Goal: Information Seeking & Learning: Understand process/instructions

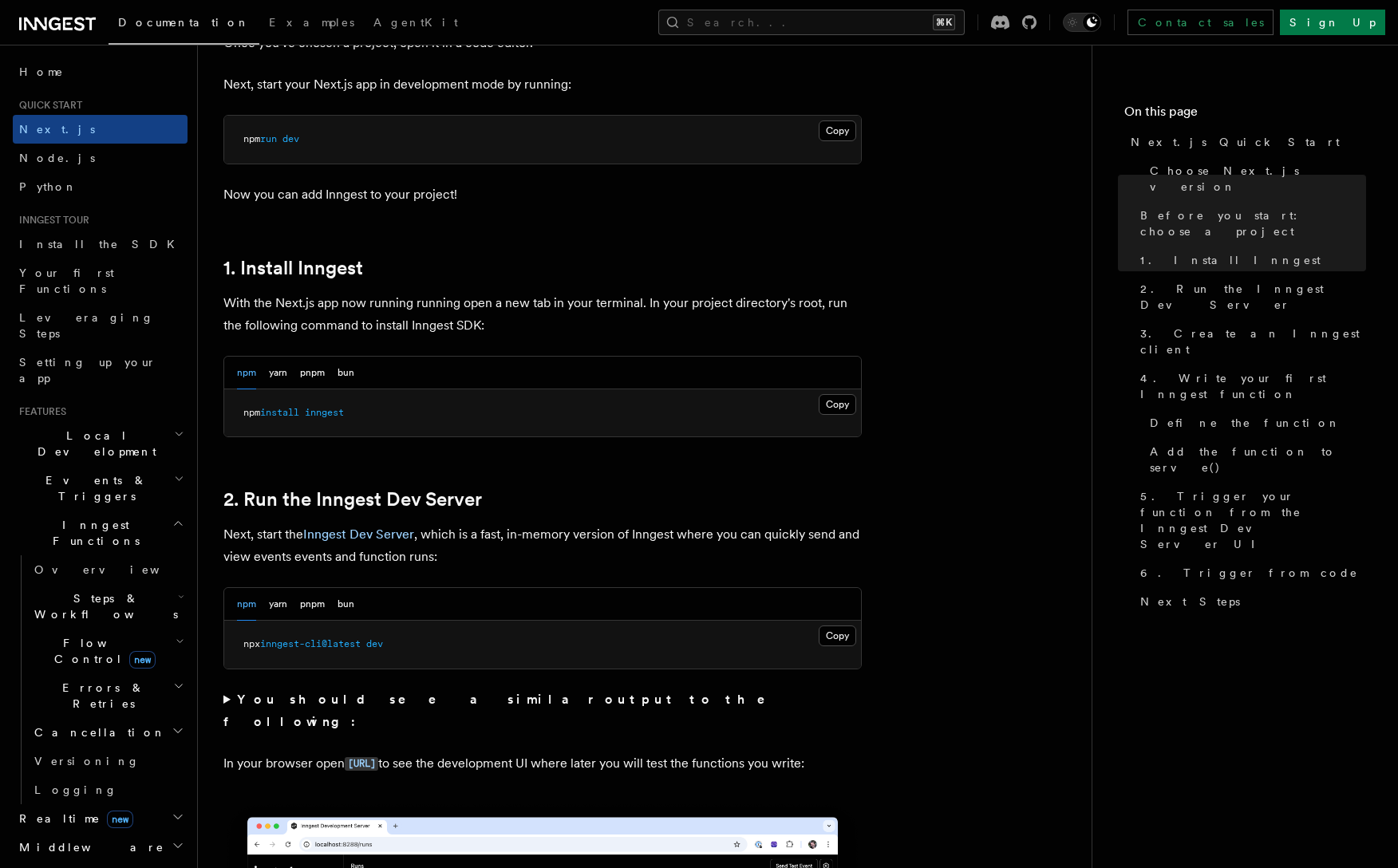
scroll to position [702, 0]
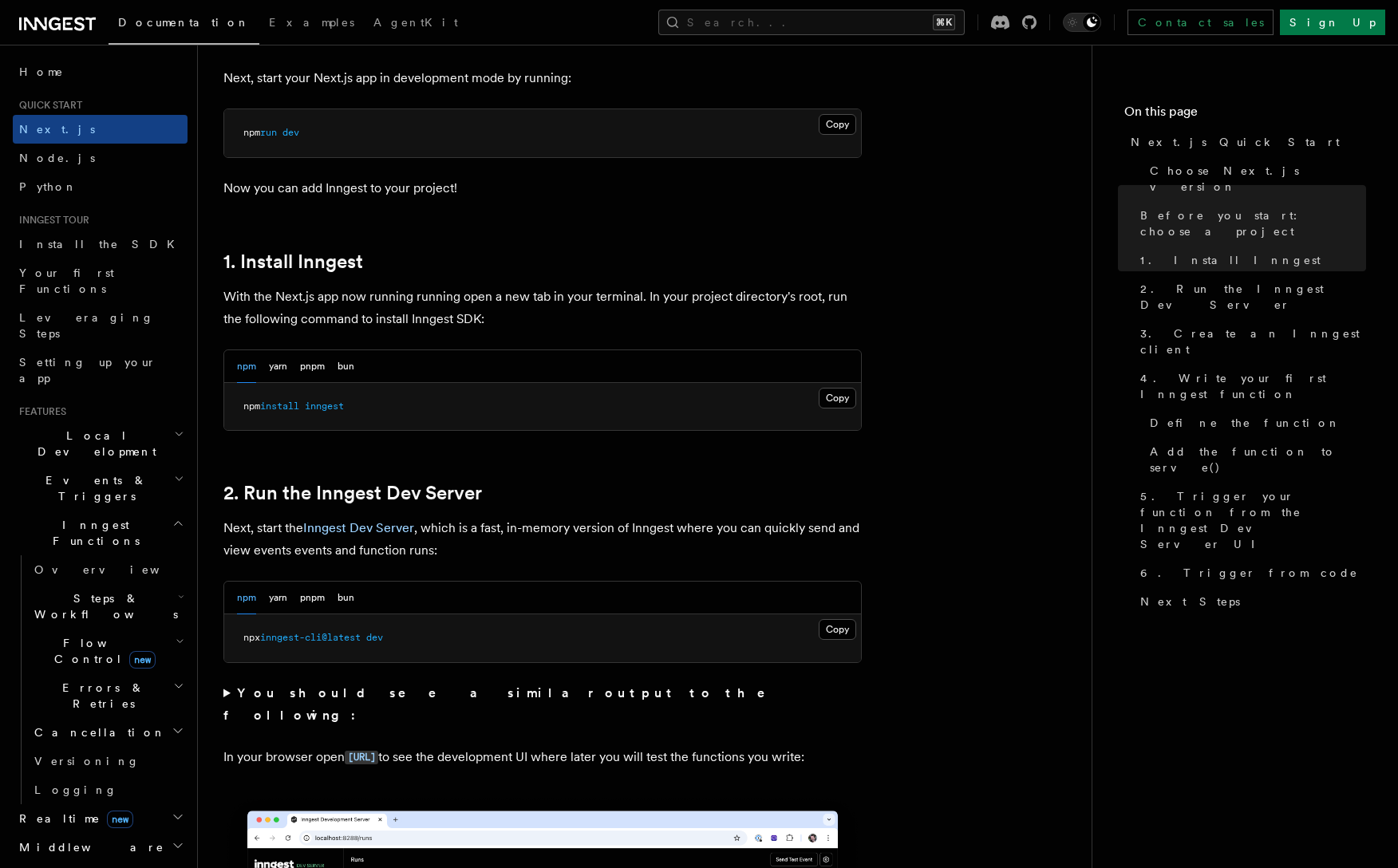
click at [316, 407] on span "inngest" at bounding box center [324, 406] width 39 height 12
copy span "npm install inngest"
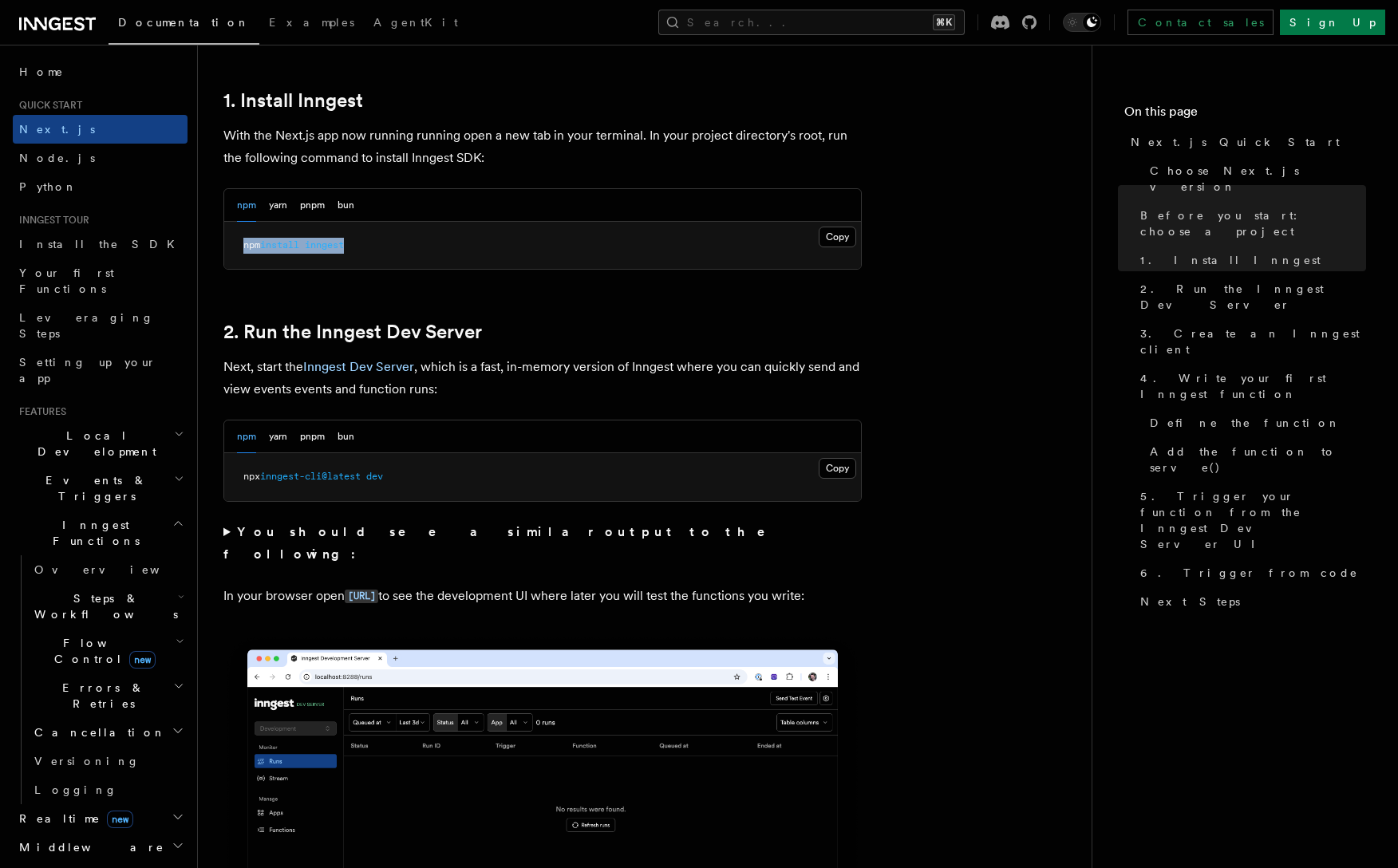
scroll to position [870, 0]
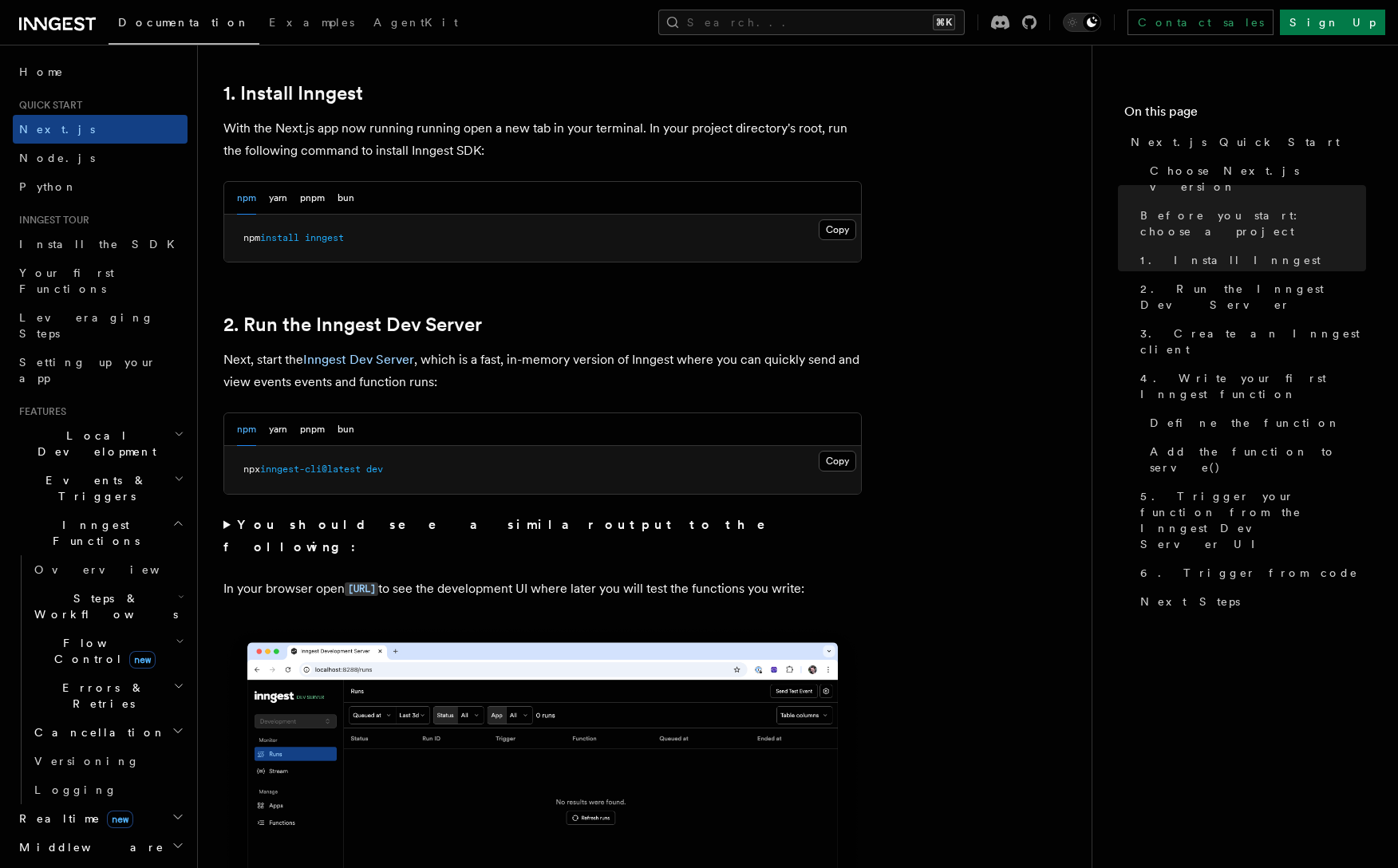
click at [422, 482] on pre "npx inngest-cli@latest dev" at bounding box center [542, 470] width 636 height 48
click at [422, 474] on pre "npx inngest-cli@latest dev" at bounding box center [542, 470] width 636 height 48
copy span "npx inngest-cli@latest dev"
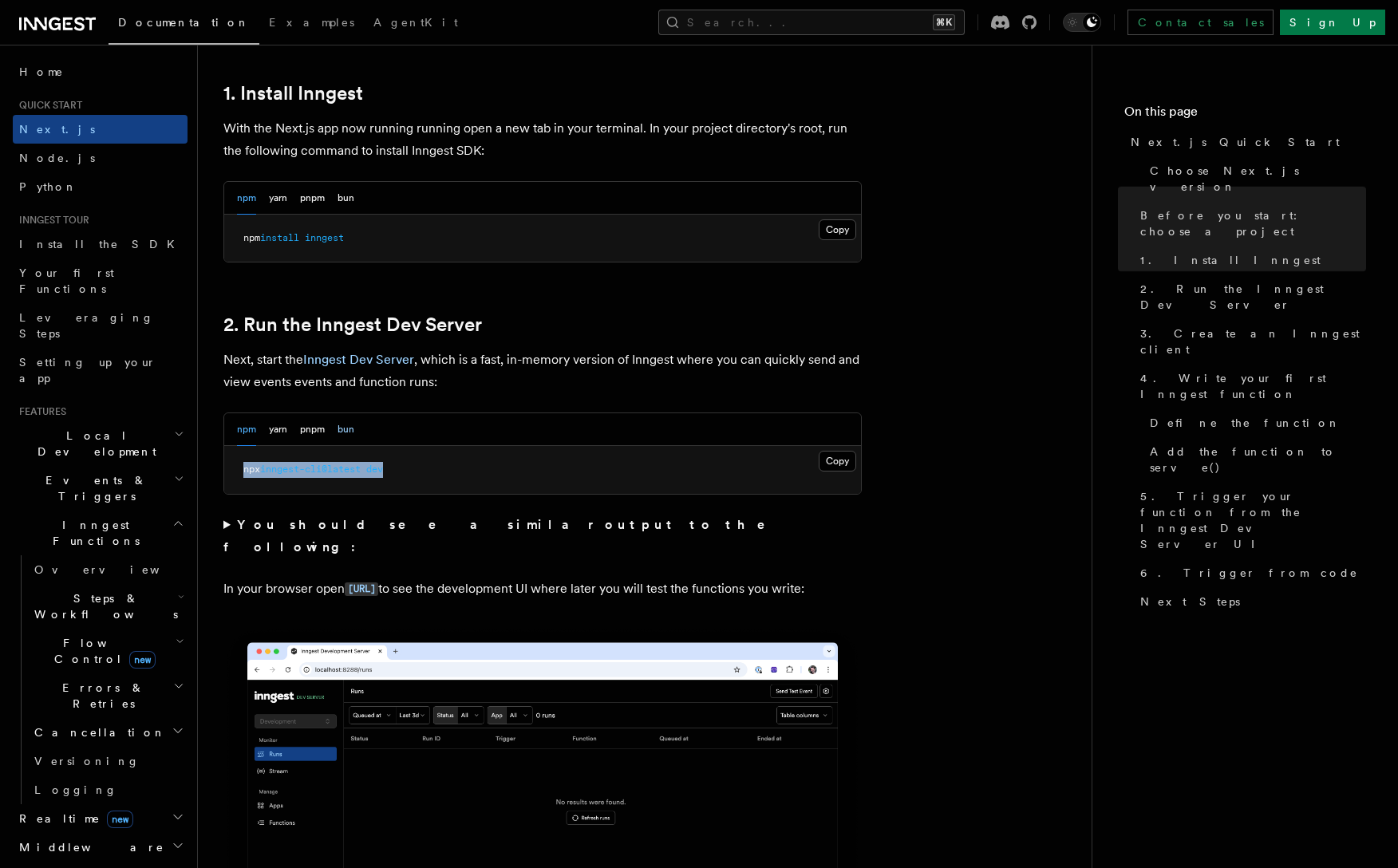
scroll to position [1457, 0]
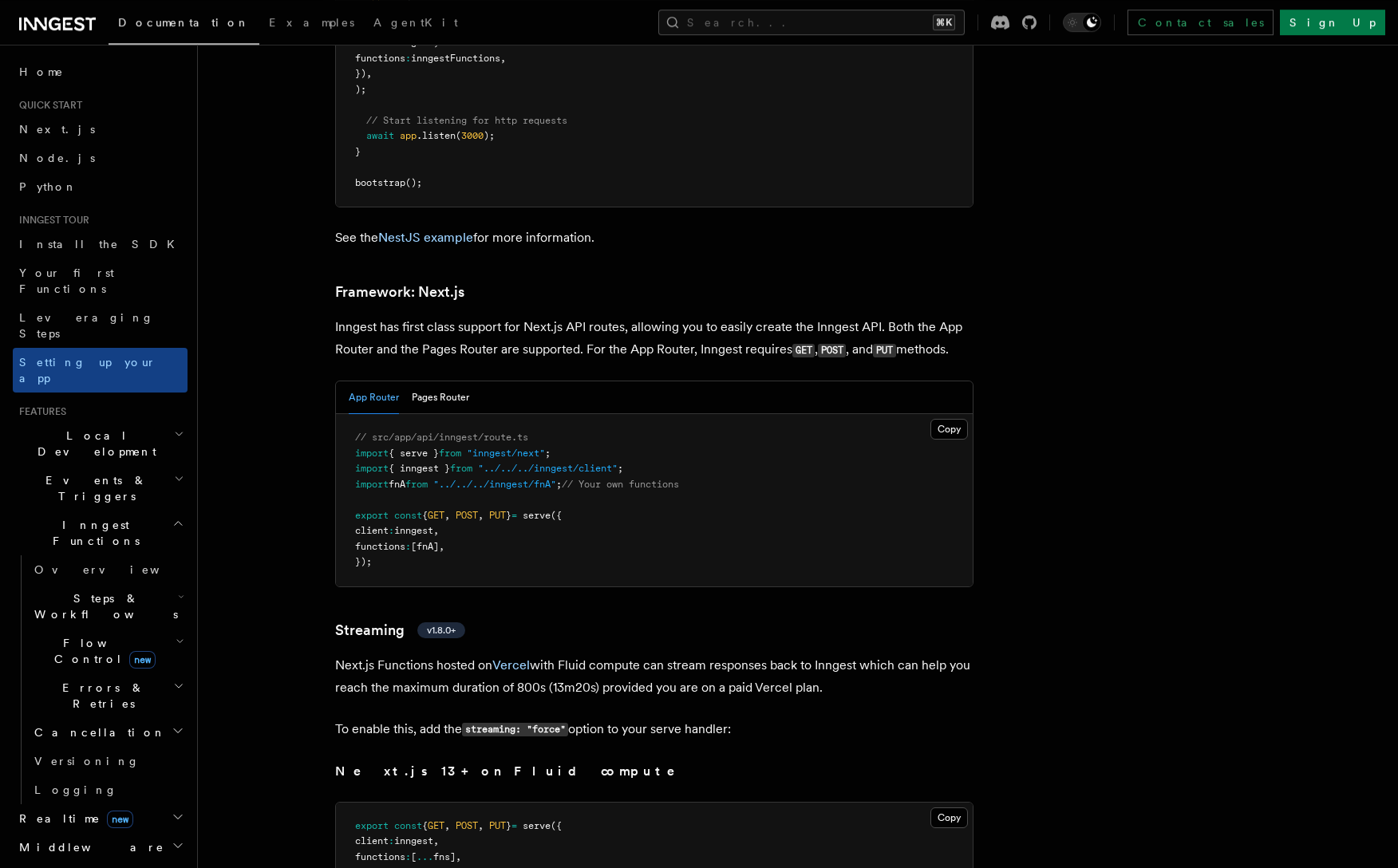
scroll to position [9626, 0]
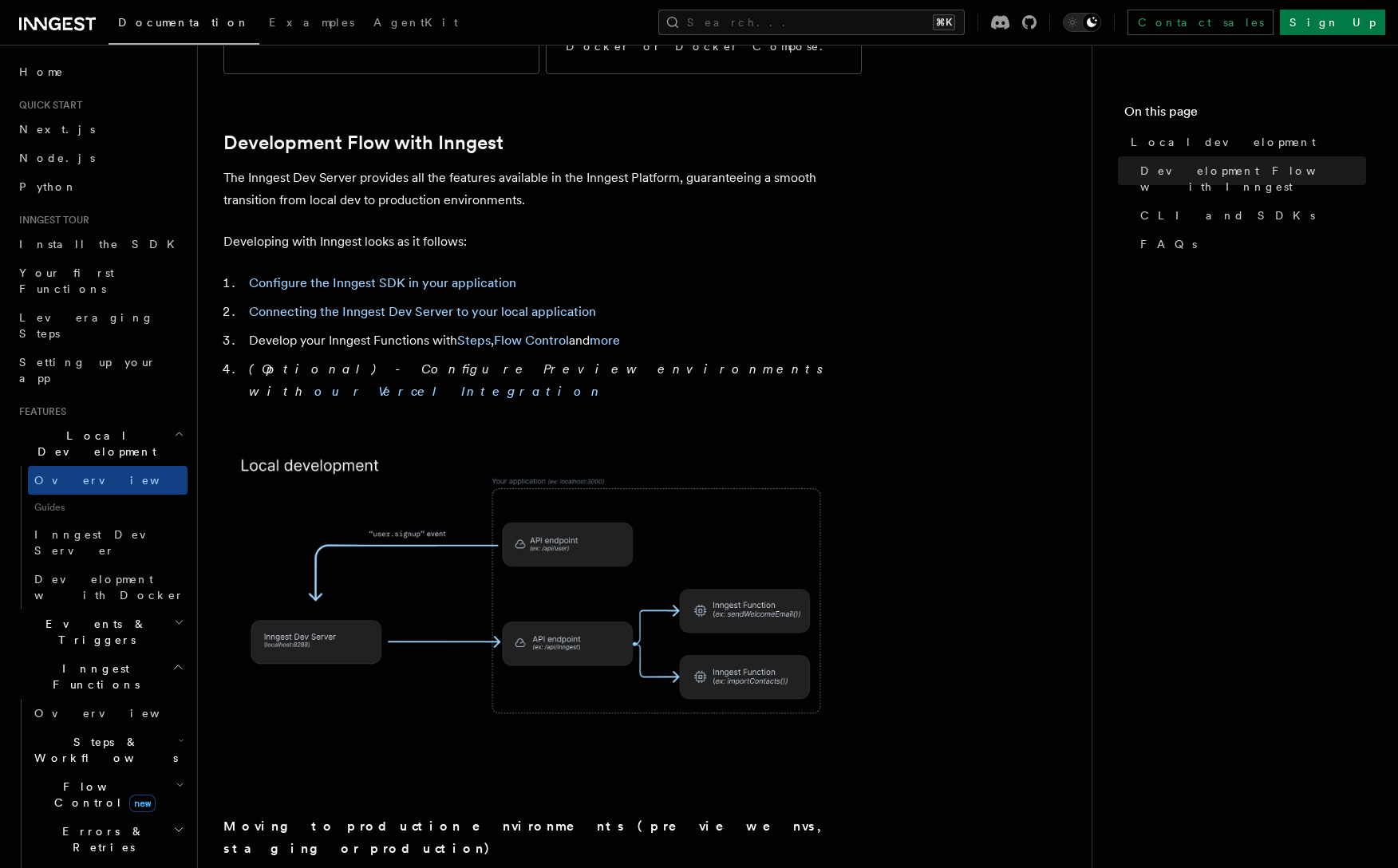
scroll to position [766, 0]
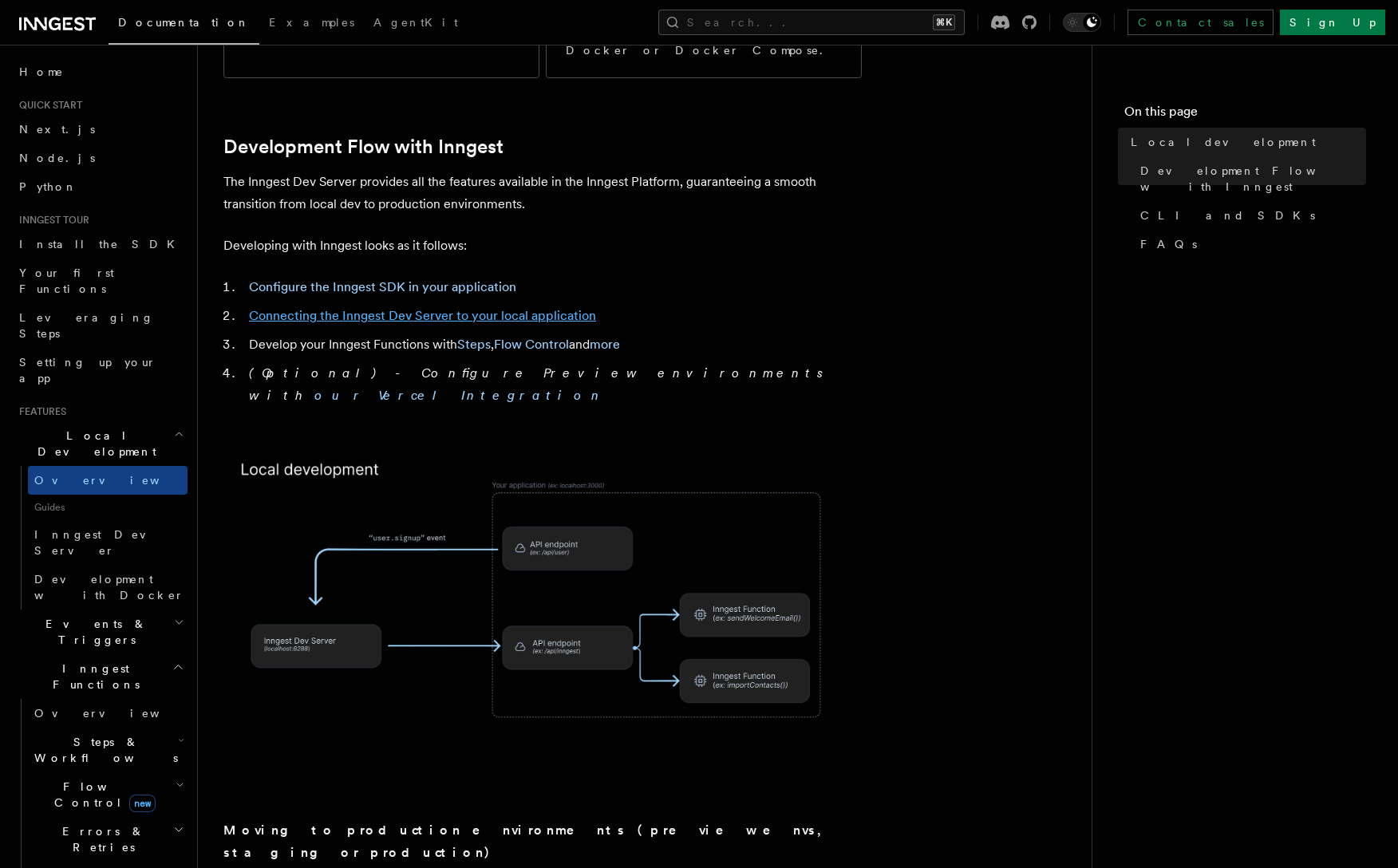
click at [362, 308] on link "Connecting the Inngest Dev Server to your local application" at bounding box center [422, 316] width 347 height 15
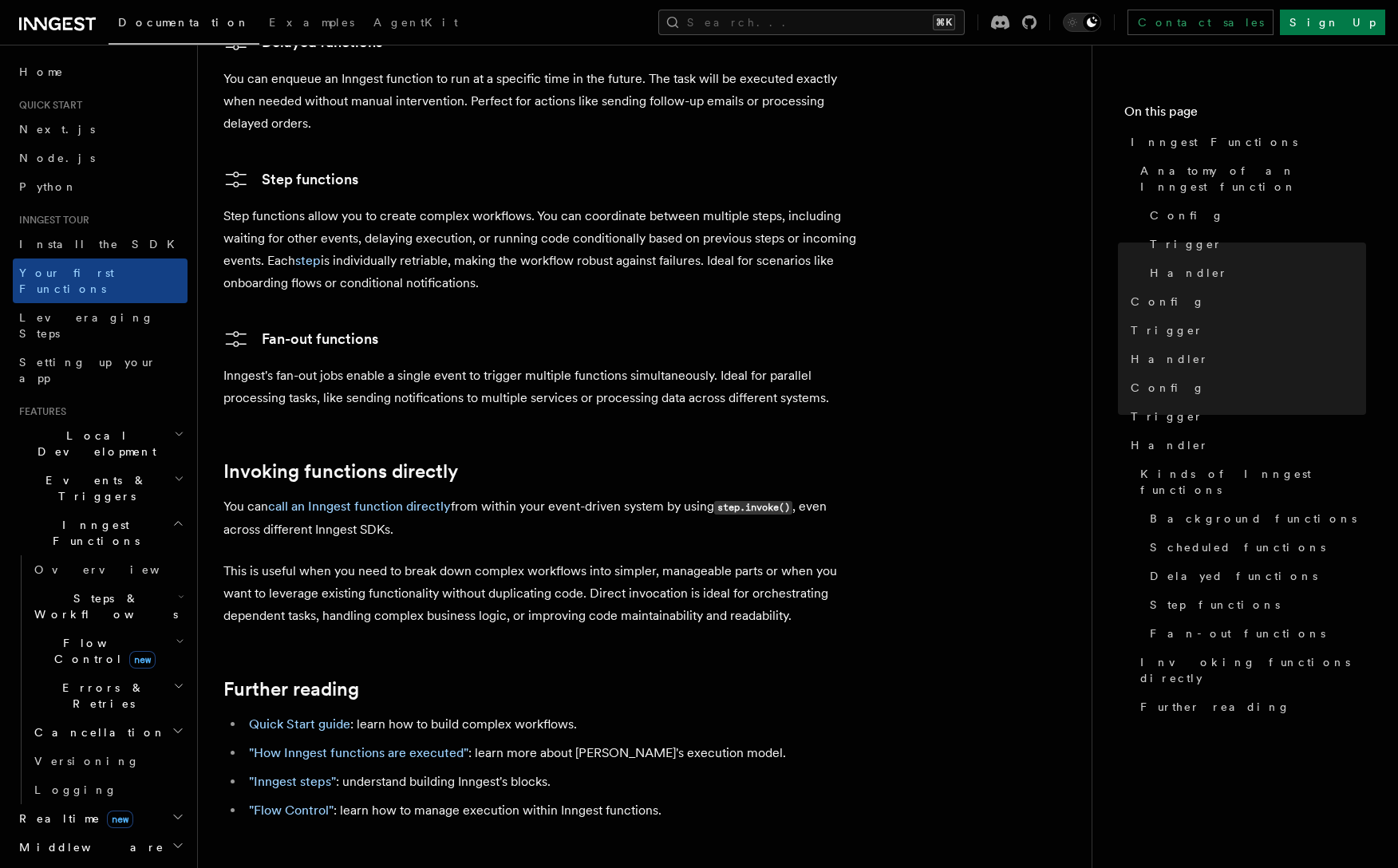
scroll to position [2944, 0]
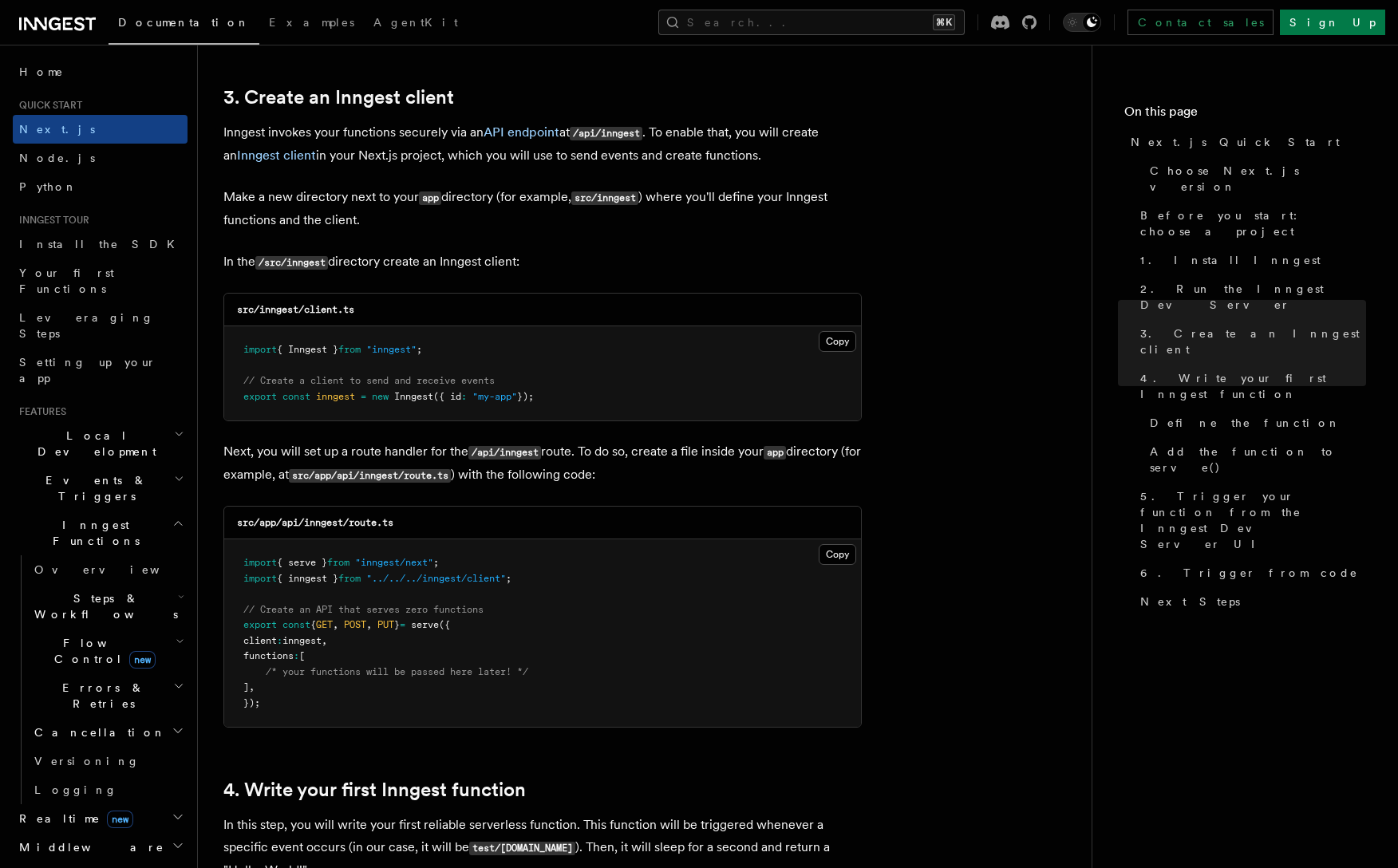
scroll to position [1443, 0]
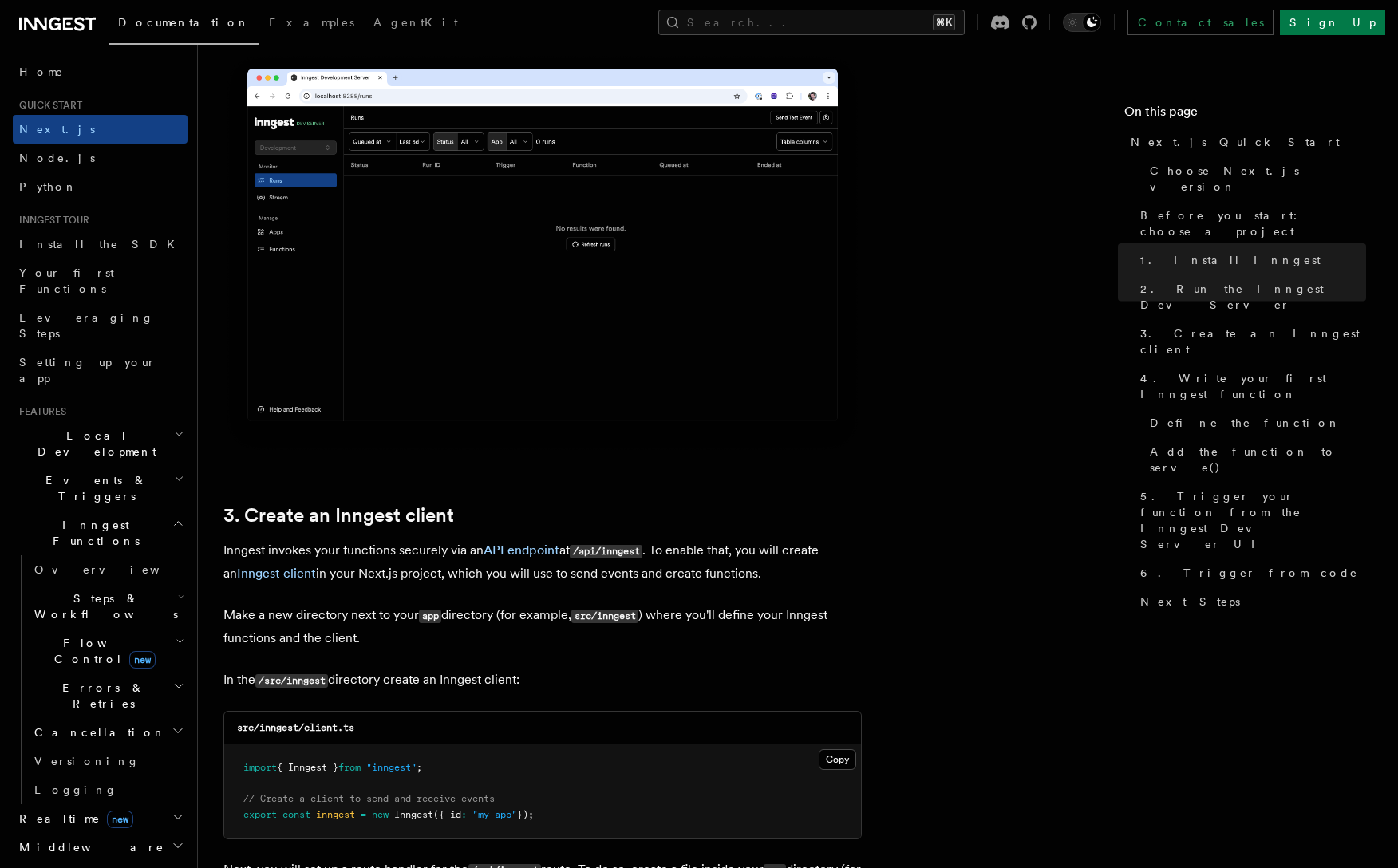
click at [534, 241] on img at bounding box center [542, 252] width 638 height 401
